Goal: Information Seeking & Learning: Obtain resource

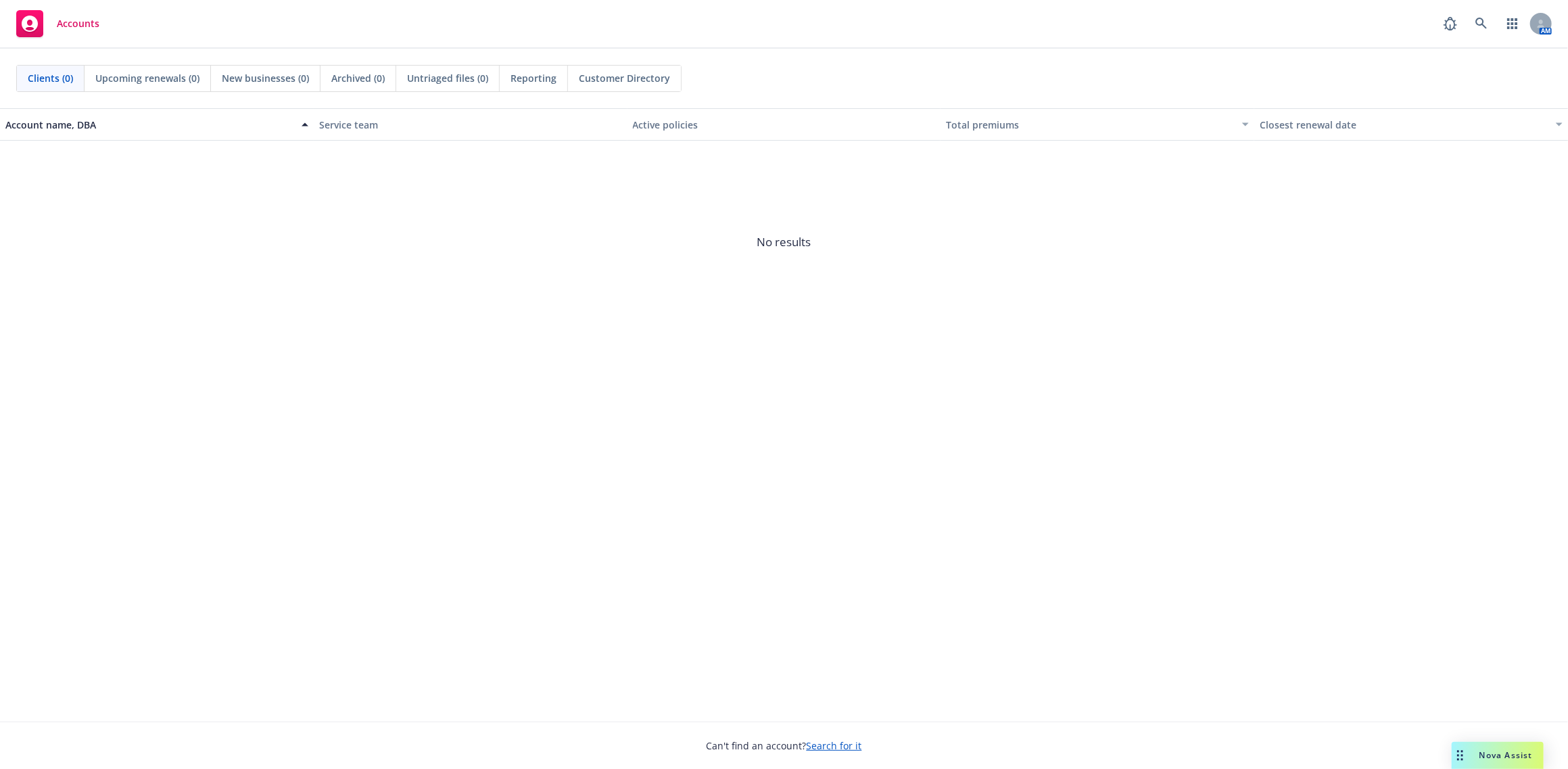
click at [1488, 755] on span "Nova Assist" at bounding box center [1506, 755] width 53 height 11
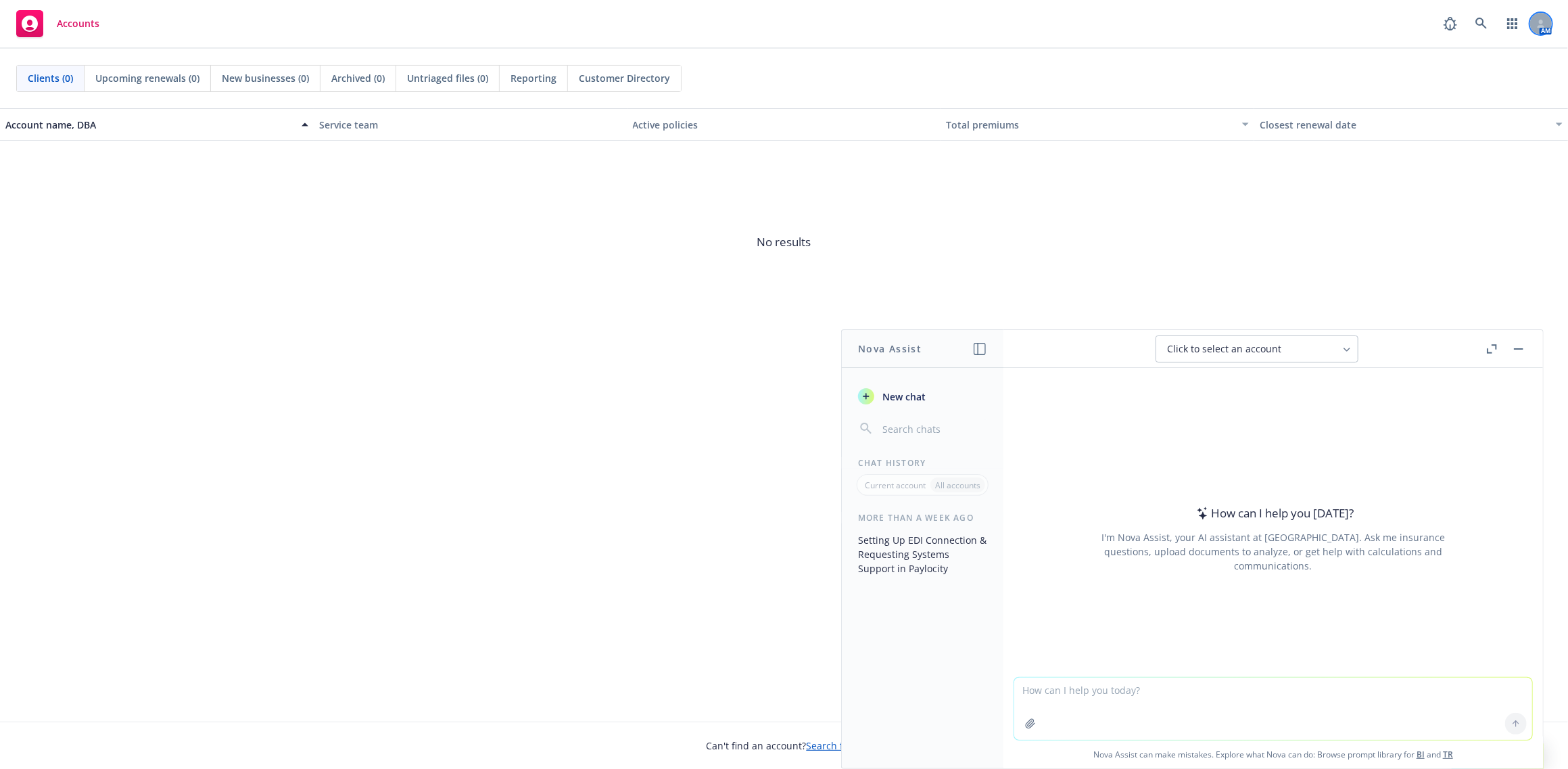
click at [1540, 26] on icon at bounding box center [1542, 26] width 8 height 3
click at [1322, 351] on div "Click to select an account" at bounding box center [1249, 349] width 164 height 14
type input "s"
click at [1292, 391] on input "search" at bounding box center [1266, 384] width 170 height 26
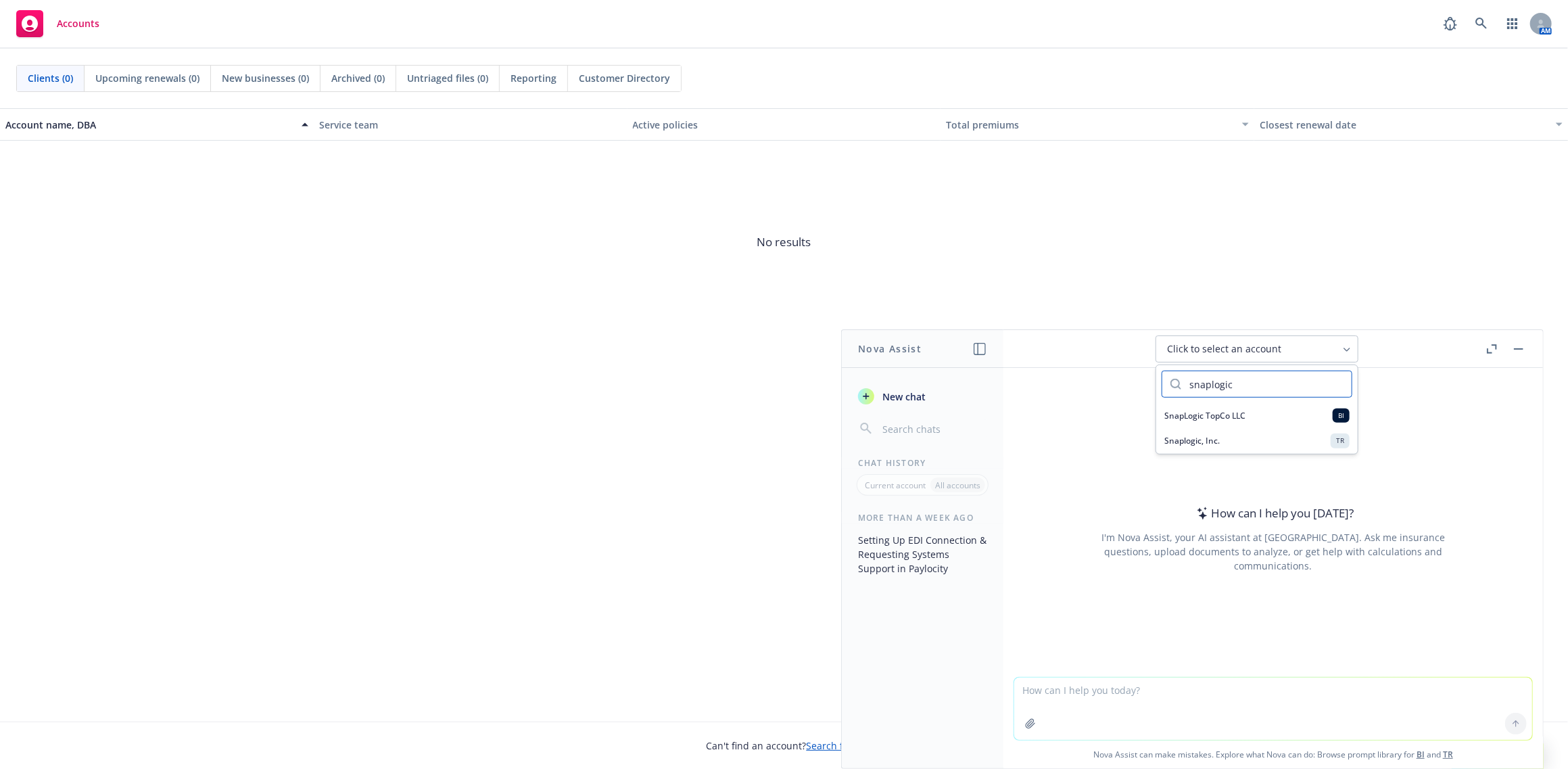
type input "snaplogic"
click at [1260, 436] on div "Snaplogic, Inc. TR" at bounding box center [1257, 440] width 185 height 14
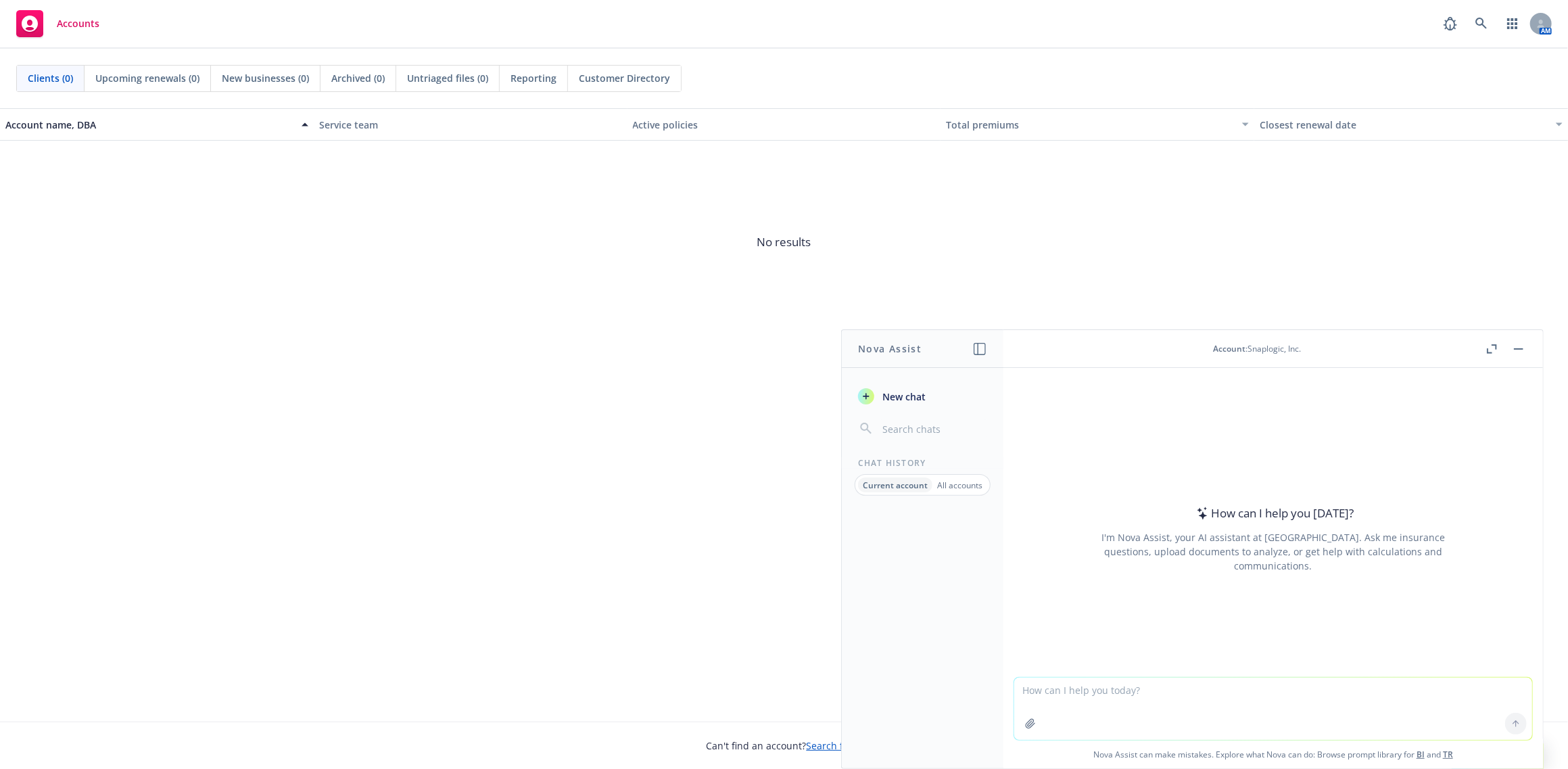
click at [1182, 712] on textarea at bounding box center [1274, 708] width 518 height 62
type textarea "who is the client manager for this account"
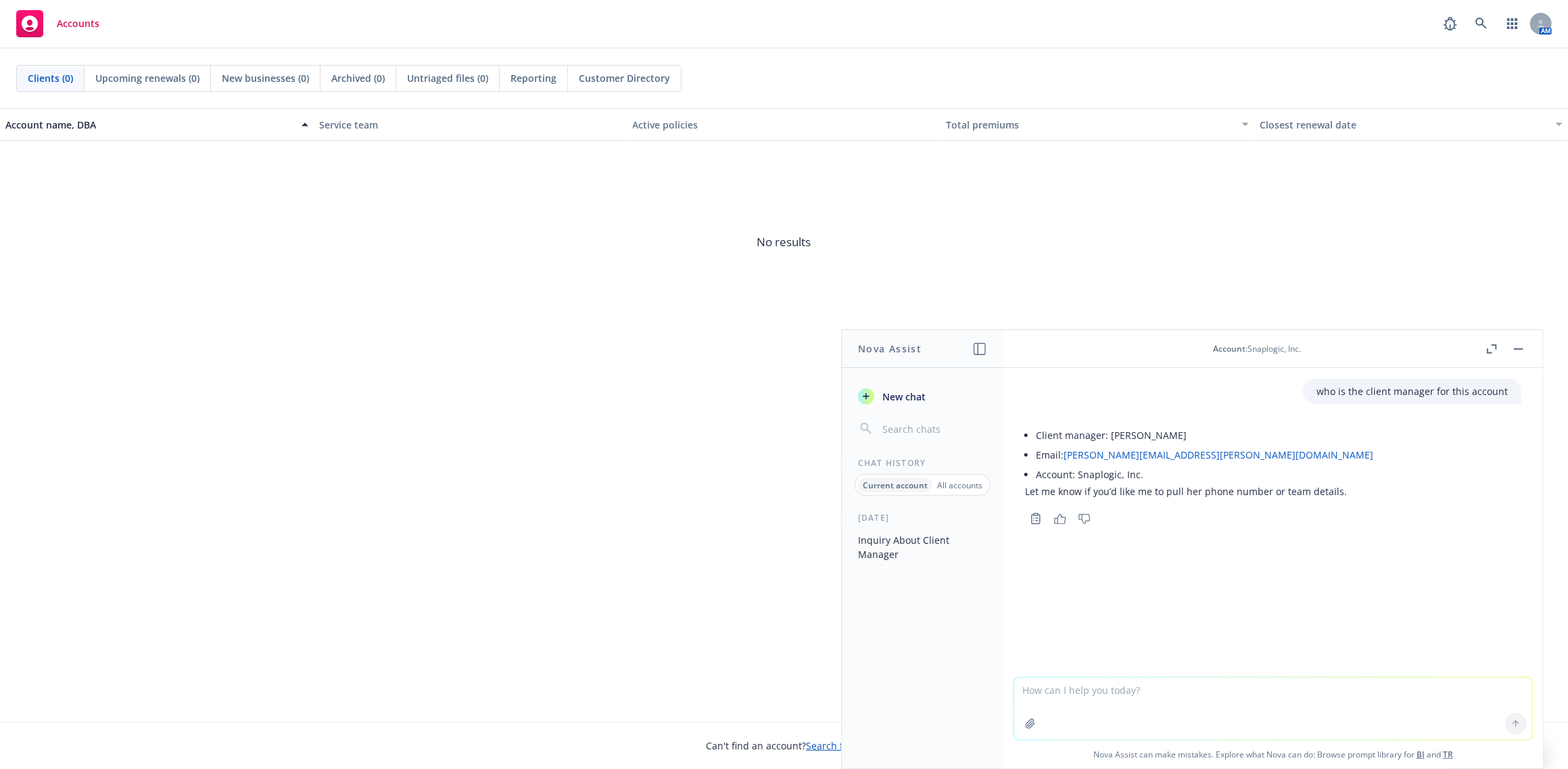
click at [1397, 346] on div "Account : Snaplogic, Inc." at bounding box center [1256, 348] width 453 height 11
click at [1286, 354] on header "Account : Snaplogic, Inc." at bounding box center [1273, 348] width 540 height 38
click at [1259, 350] on div "Account : Snaplogic, Inc." at bounding box center [1257, 348] width 88 height 11
click at [917, 397] on span "New chat" at bounding box center [903, 397] width 46 height 14
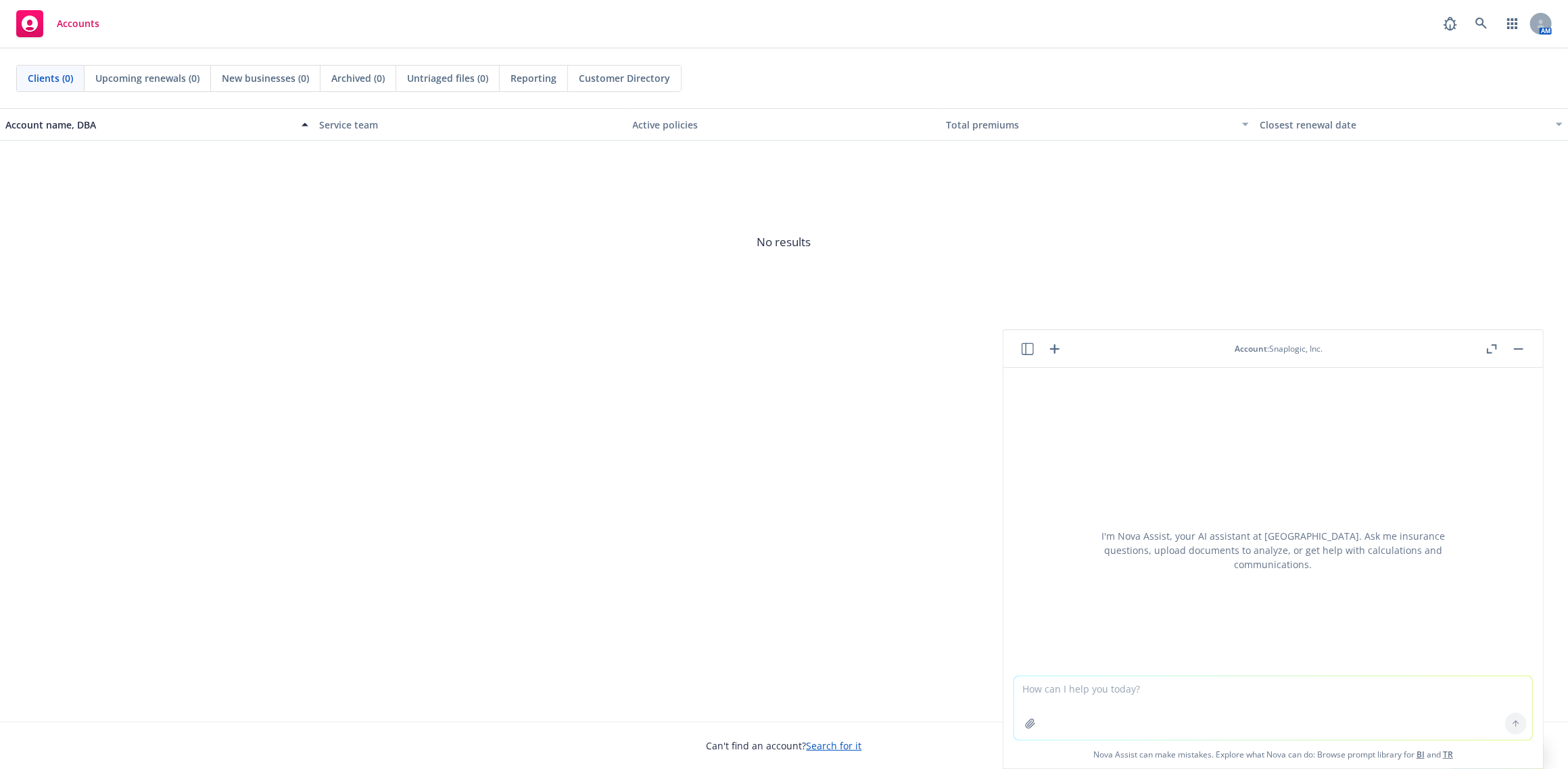
click at [1273, 354] on header "Account : Snaplogic, Inc." at bounding box center [1273, 348] width 540 height 38
click at [1518, 346] on button "button" at bounding box center [1519, 349] width 17 height 17
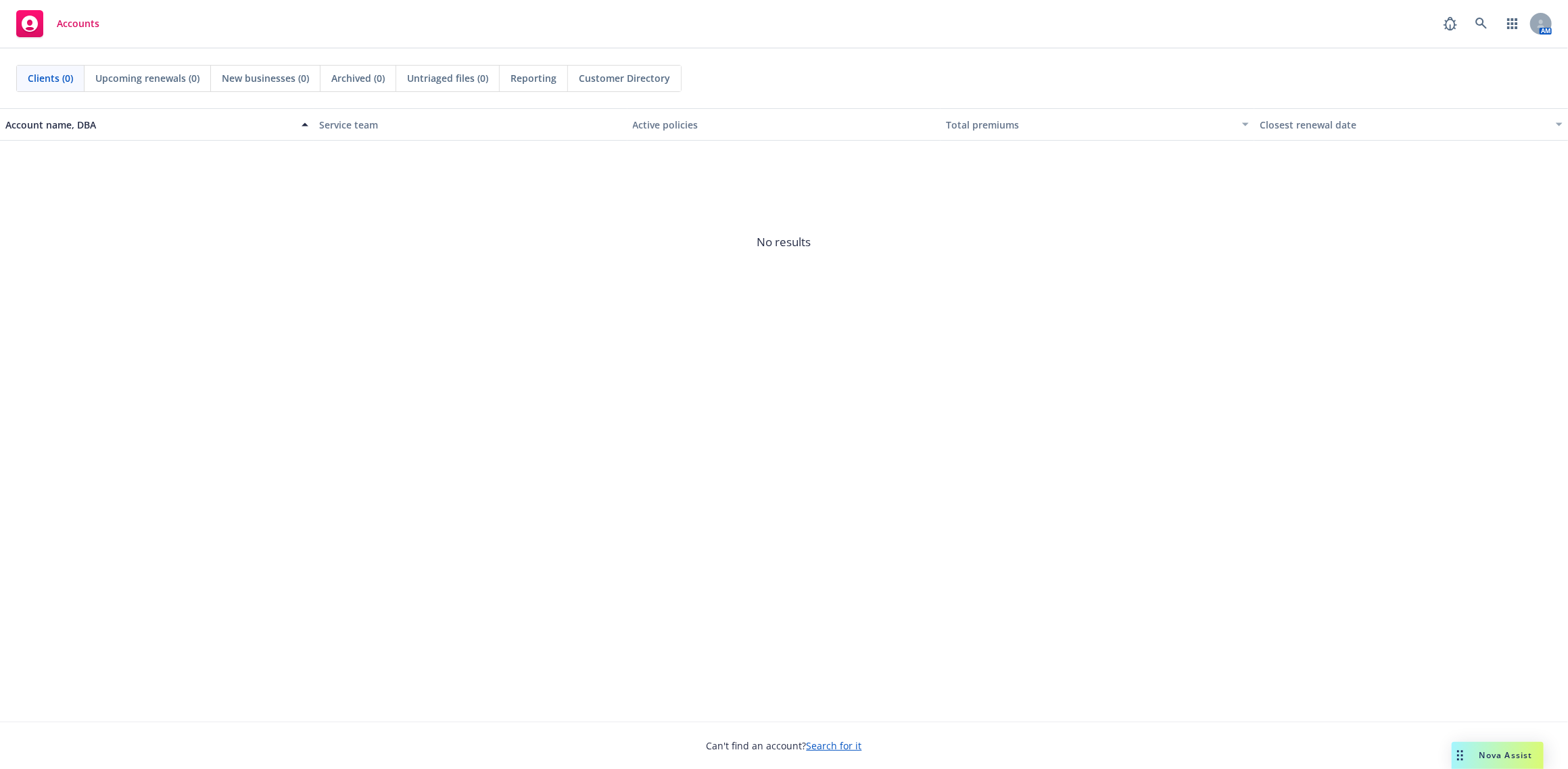
click at [1496, 759] on span "Nova Assist" at bounding box center [1506, 755] width 53 height 11
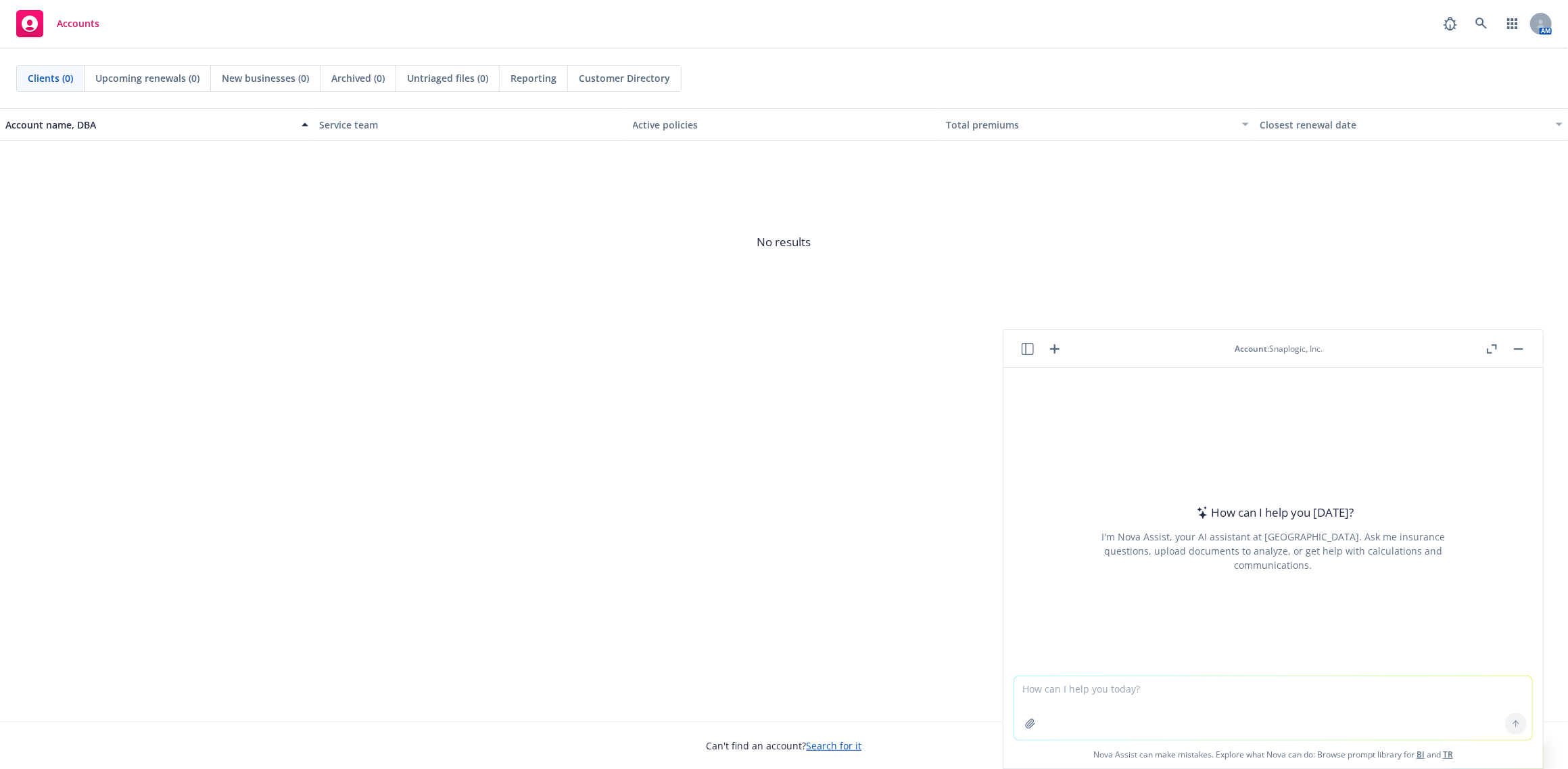
click at [1261, 366] on header "Account : Snaplogic, Inc." at bounding box center [1273, 348] width 540 height 38
drag, startPoint x: 1238, startPoint y: 345, endPoint x: 1227, endPoint y: 346, distance: 11.0
click at [1237, 345] on span "Account" at bounding box center [1250, 348] width 32 height 11
click at [1250, 349] on span "Account" at bounding box center [1250, 348] width 32 height 11
click at [1024, 350] on icon "button" at bounding box center [1028, 349] width 12 height 12
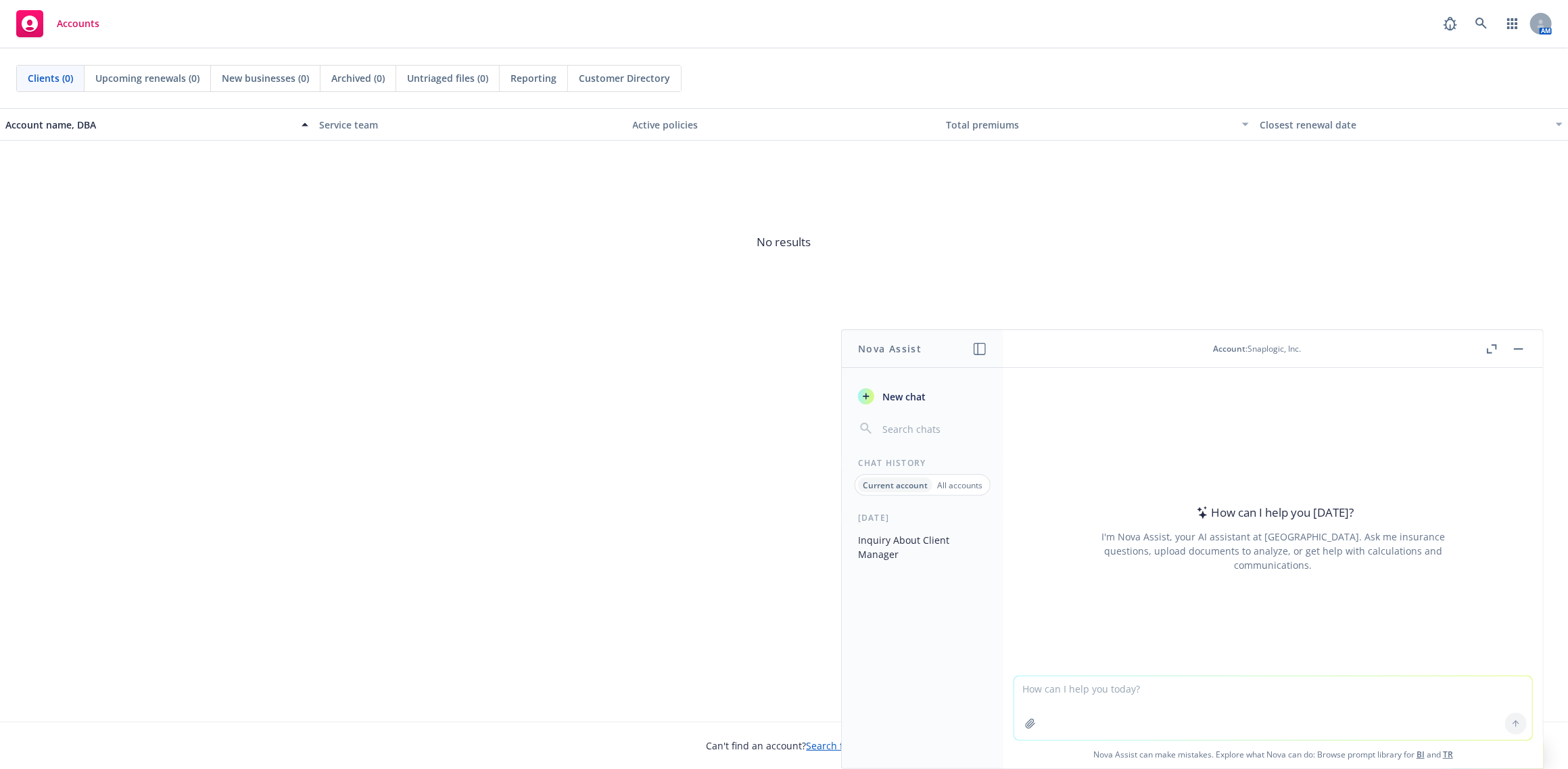
click at [1485, 336] on header "Account : Snaplogic, Inc." at bounding box center [1273, 348] width 540 height 38
click at [1489, 345] on icon "button" at bounding box center [1492, 348] width 11 height 10
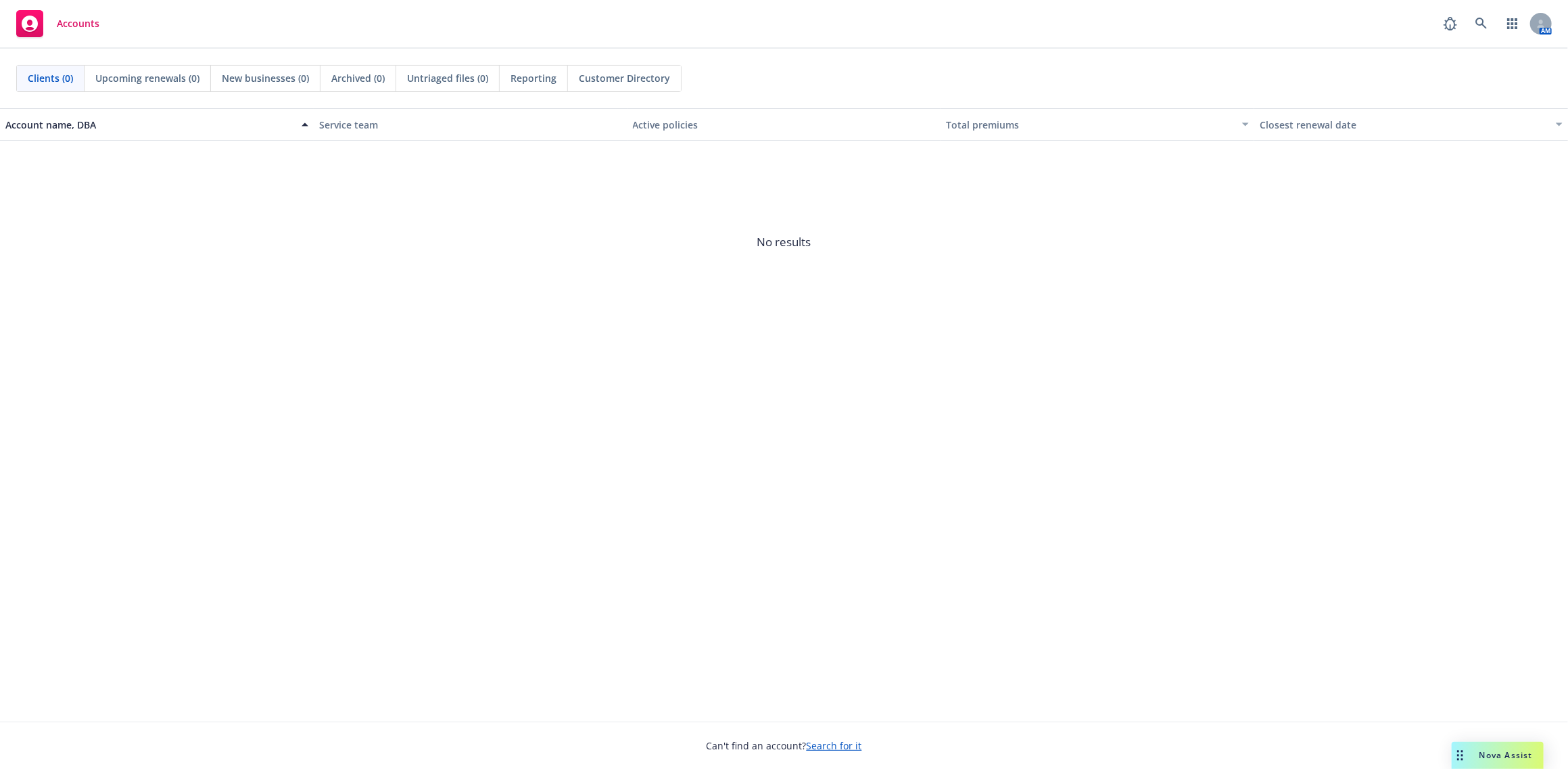
click at [1504, 759] on span "Nova Assist" at bounding box center [1506, 755] width 53 height 11
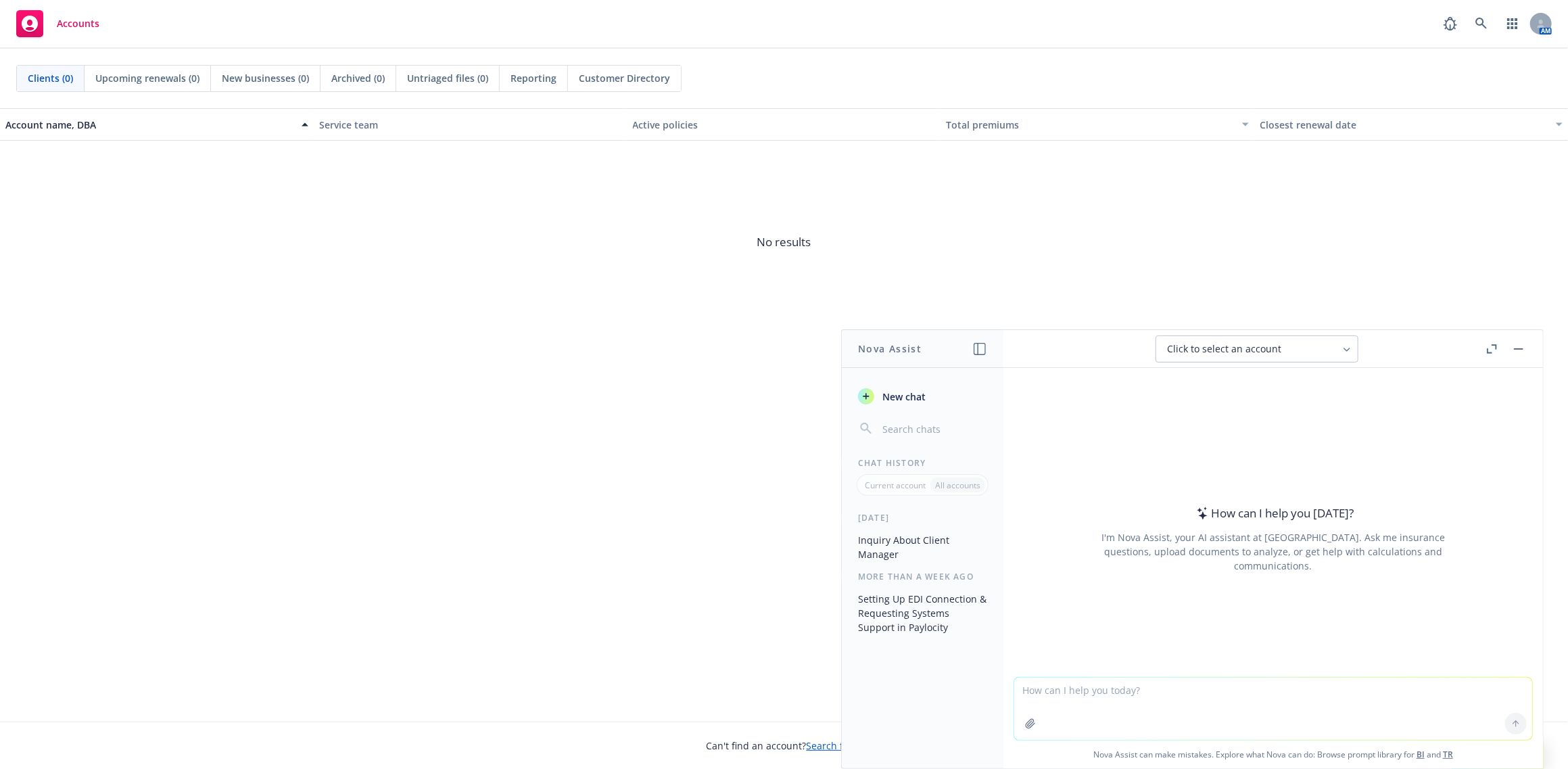
click at [1088, 703] on textarea at bounding box center [1274, 708] width 518 height 62
paste textarea "Extract plan rules/rate calculation rules from the attached."
type textarea "Extract plan rules/rate calculation rules from the attached."
click at [1015, 725] on div at bounding box center [1030, 723] width 32 height 32
click at [1020, 727] on button "button" at bounding box center [1030, 723] width 22 height 22
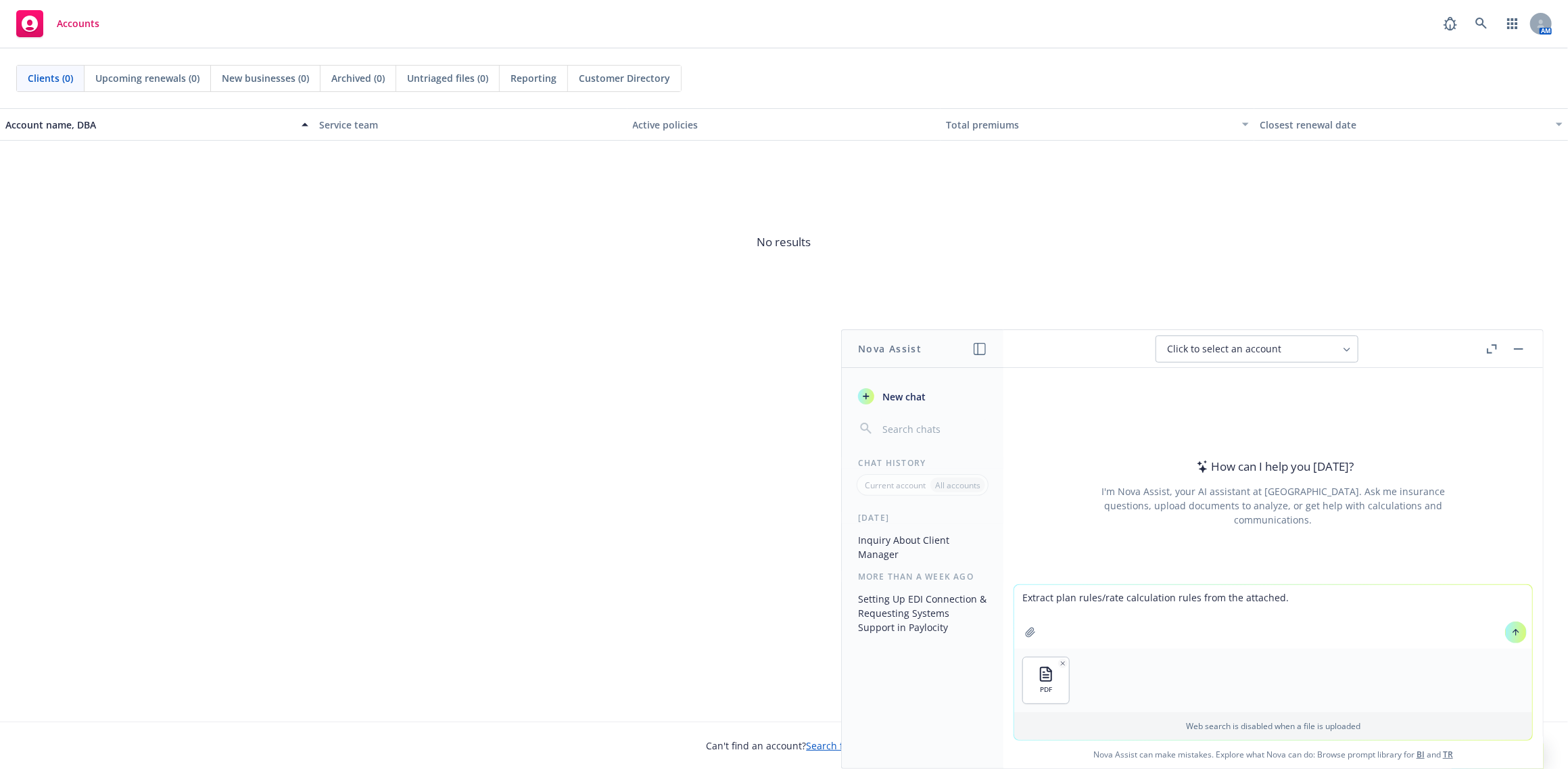
click at [1344, 632] on textarea "Extract plan rules/rate calculation rules from the attached." at bounding box center [1274, 617] width 518 height 64
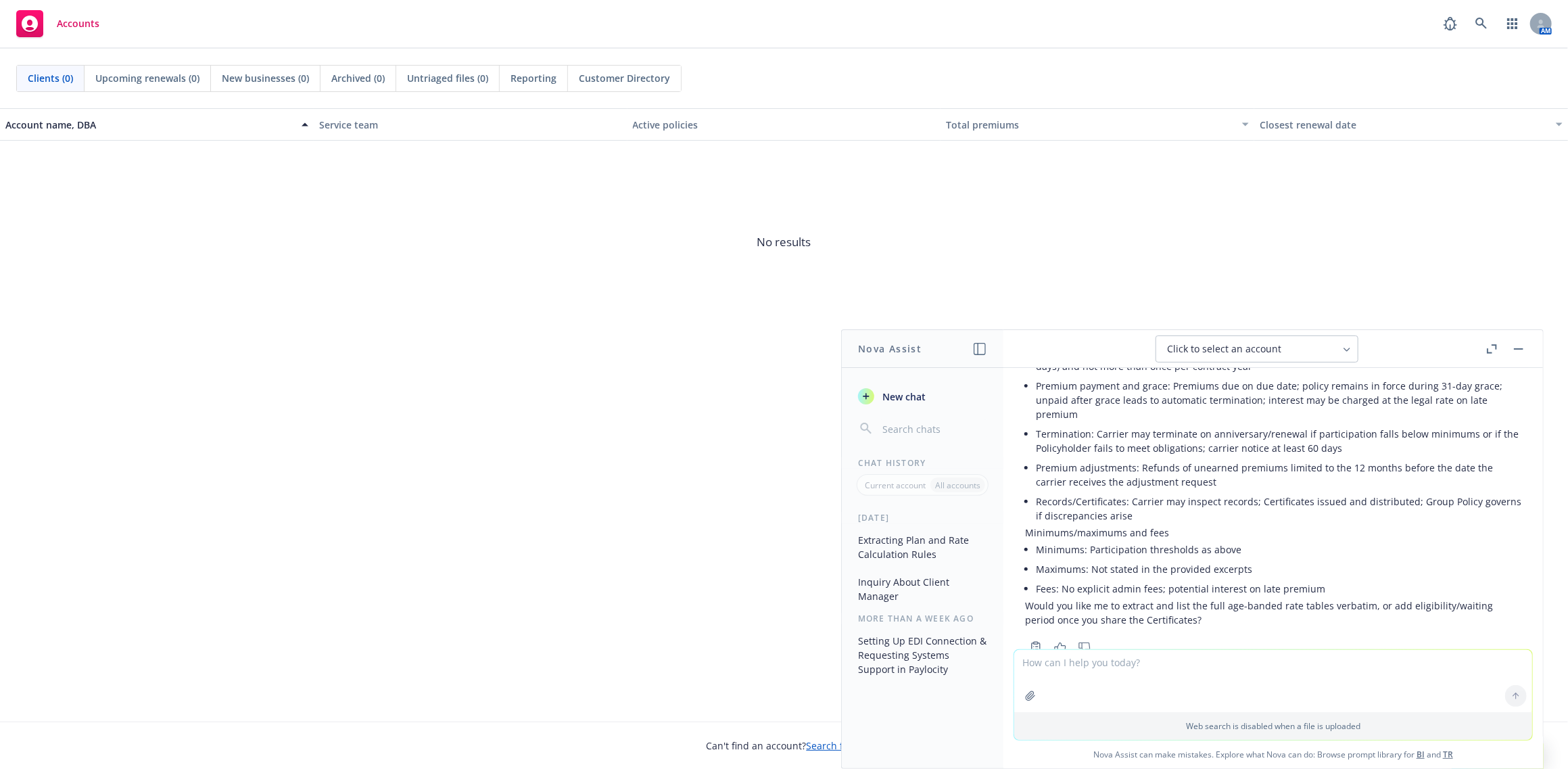
scroll to position [1036, 0]
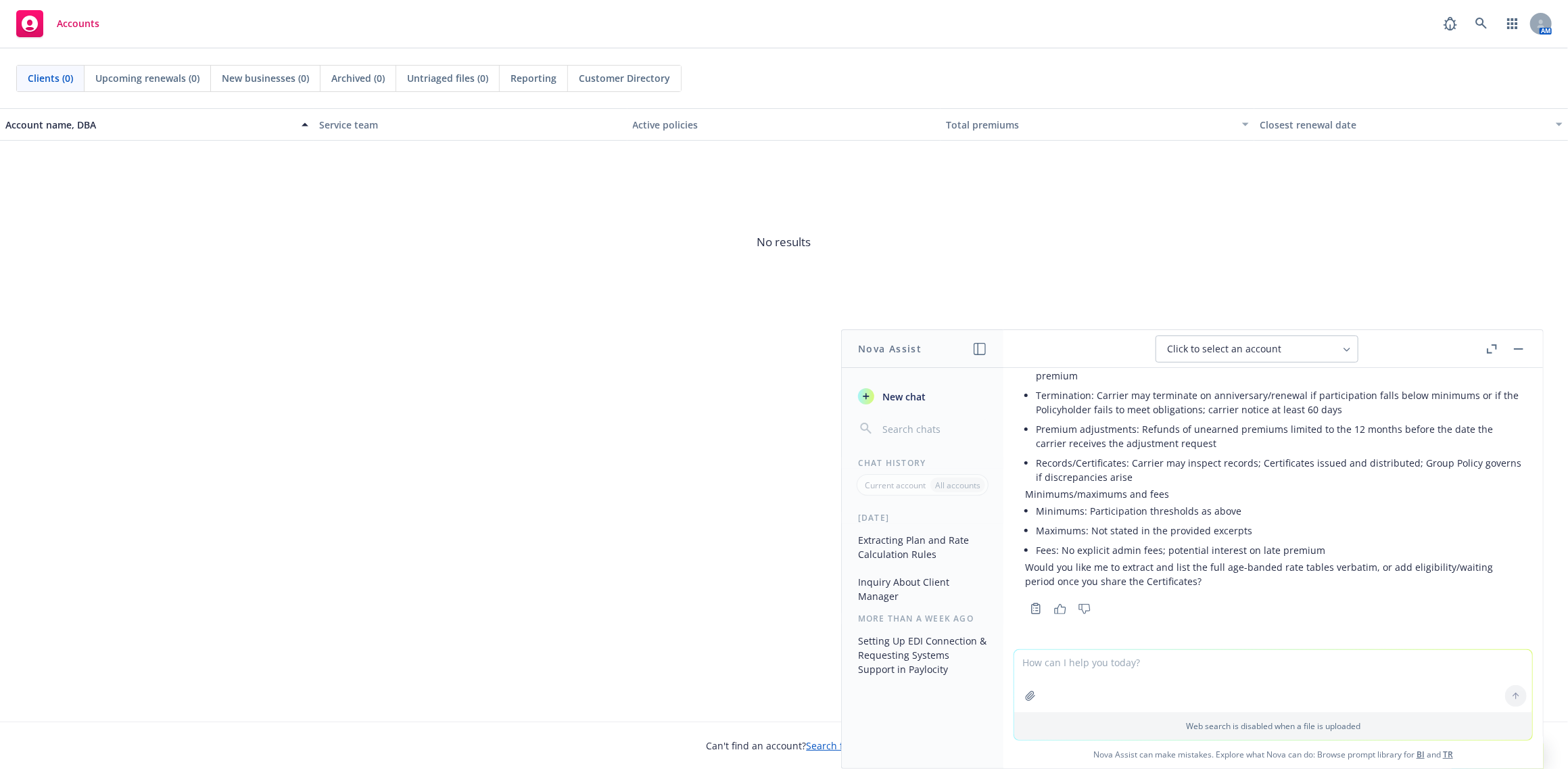
click at [1485, 353] on button at bounding box center [1492, 349] width 17 height 17
click at [1493, 350] on icon "button" at bounding box center [1492, 348] width 11 height 10
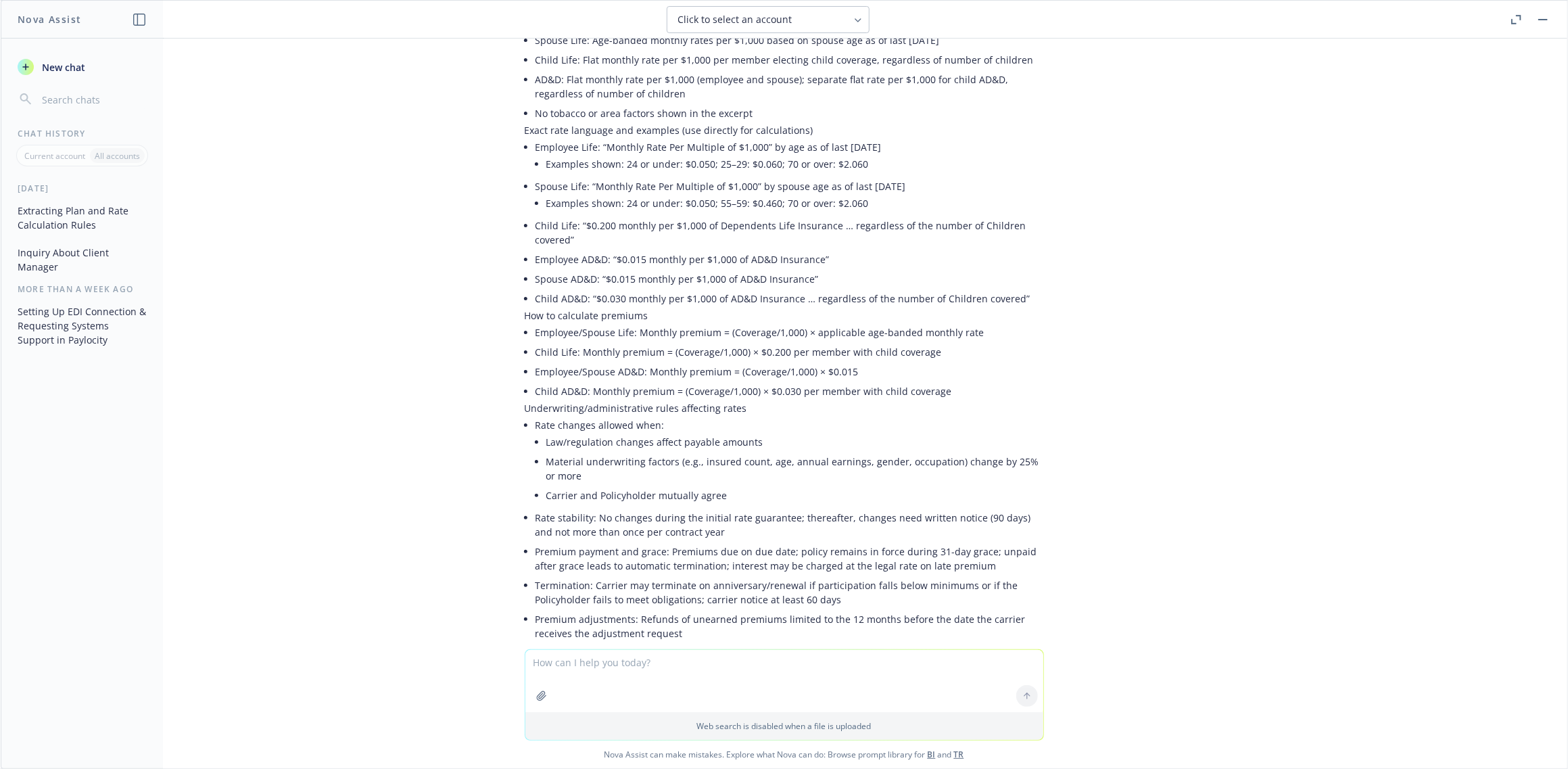
scroll to position [663, 0]
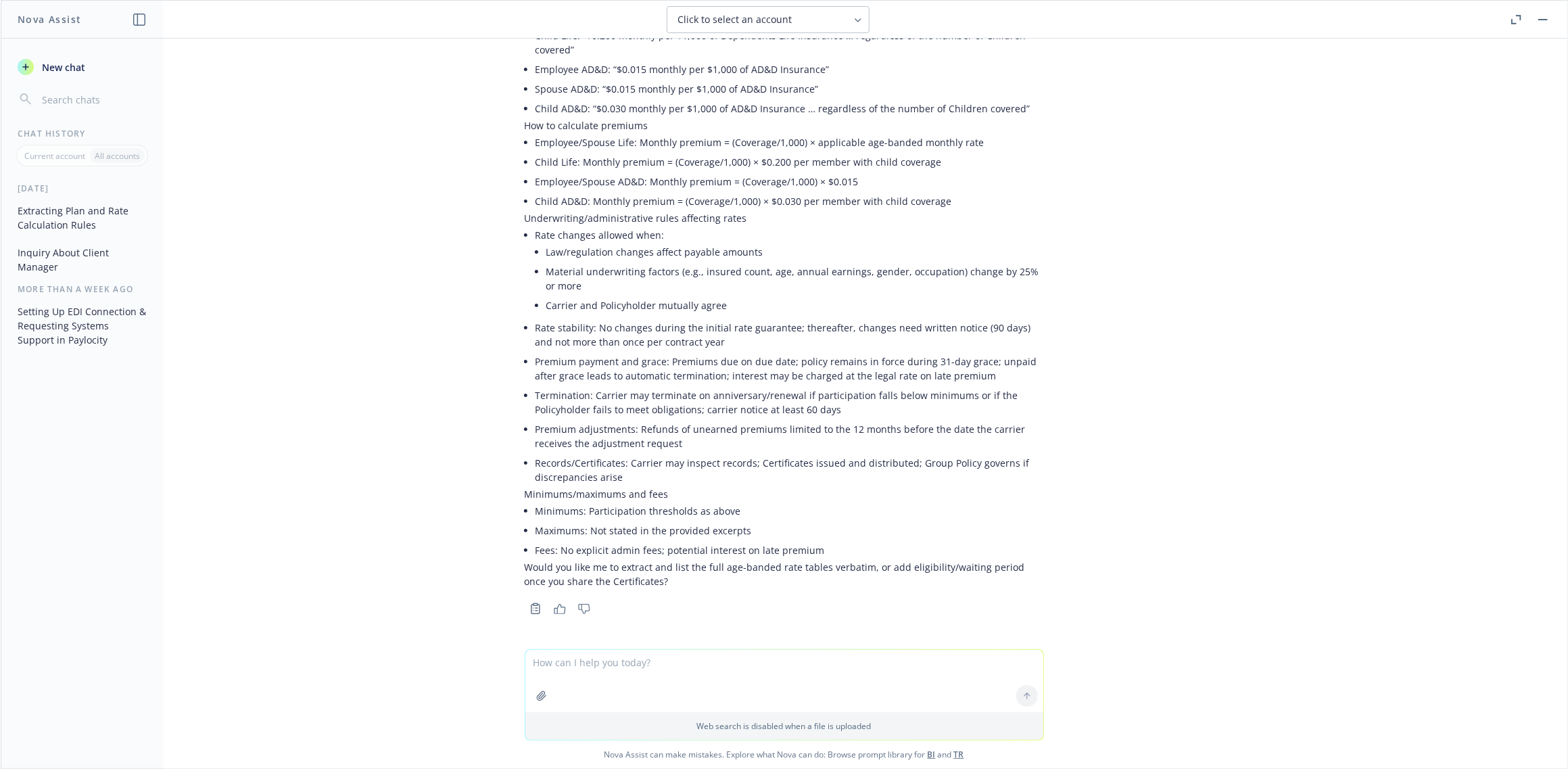
click at [612, 680] on textarea at bounding box center [785, 680] width 518 height 62
type textarea "can you put this in an excel format? with headers as column headers?"
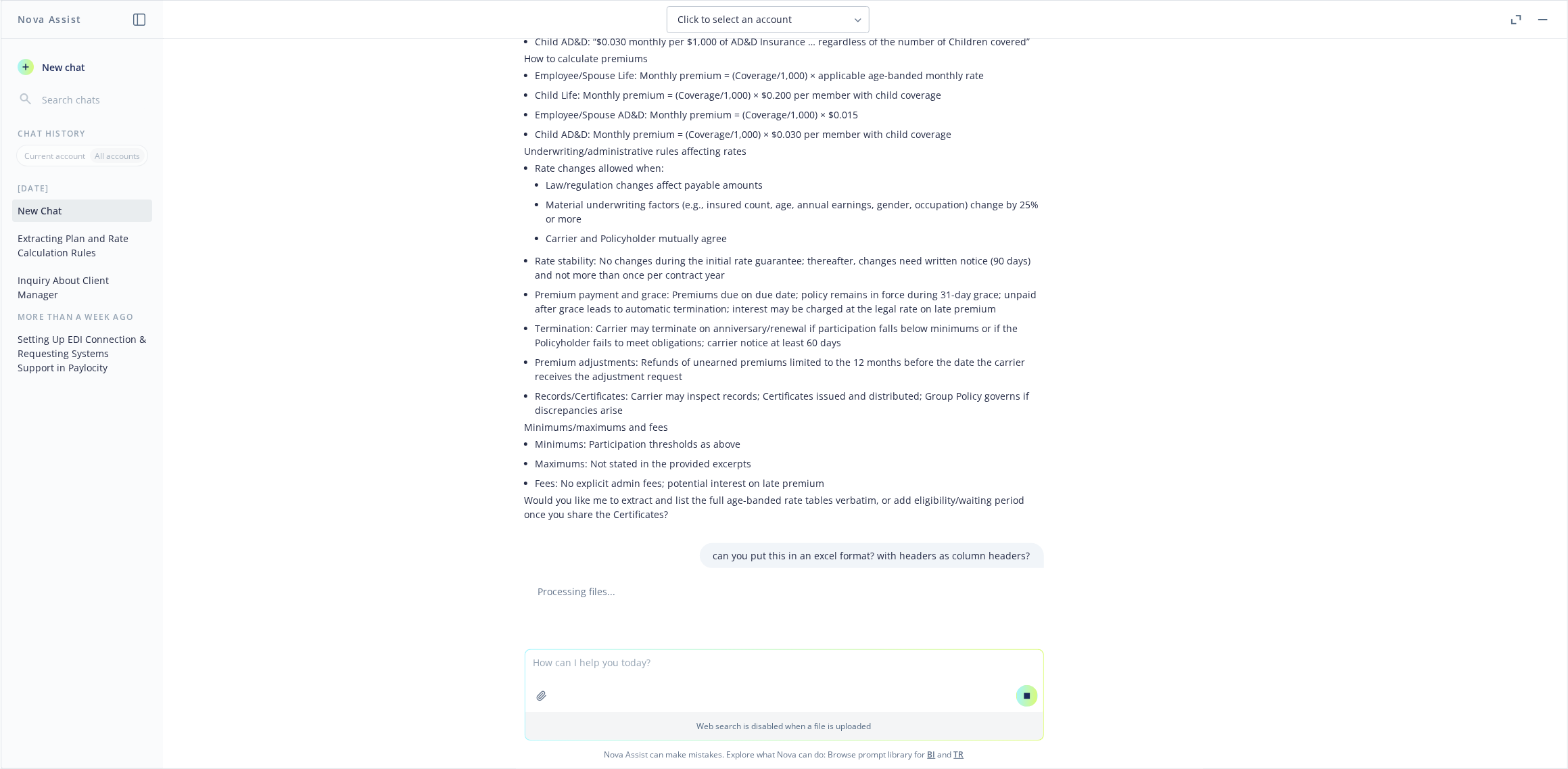
scroll to position [732, 0]
click at [643, 615] on span "YNAB_Standard_Group_Life_ADnD_Rules_Rates_2025.xlsx" at bounding box center [650, 616] width 177 height 9
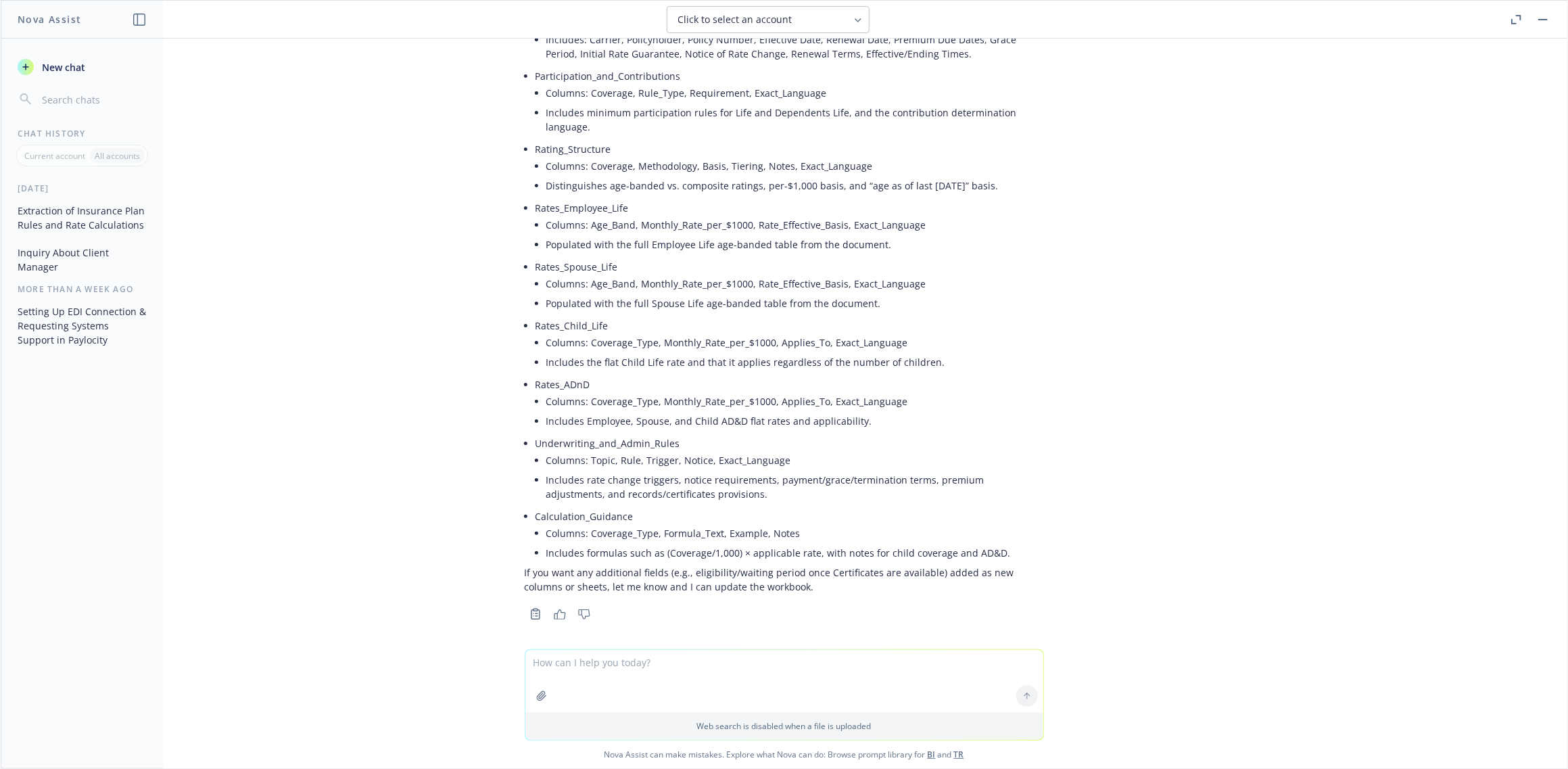
scroll to position [1421, 0]
